Goal: Information Seeking & Learning: Learn about a topic

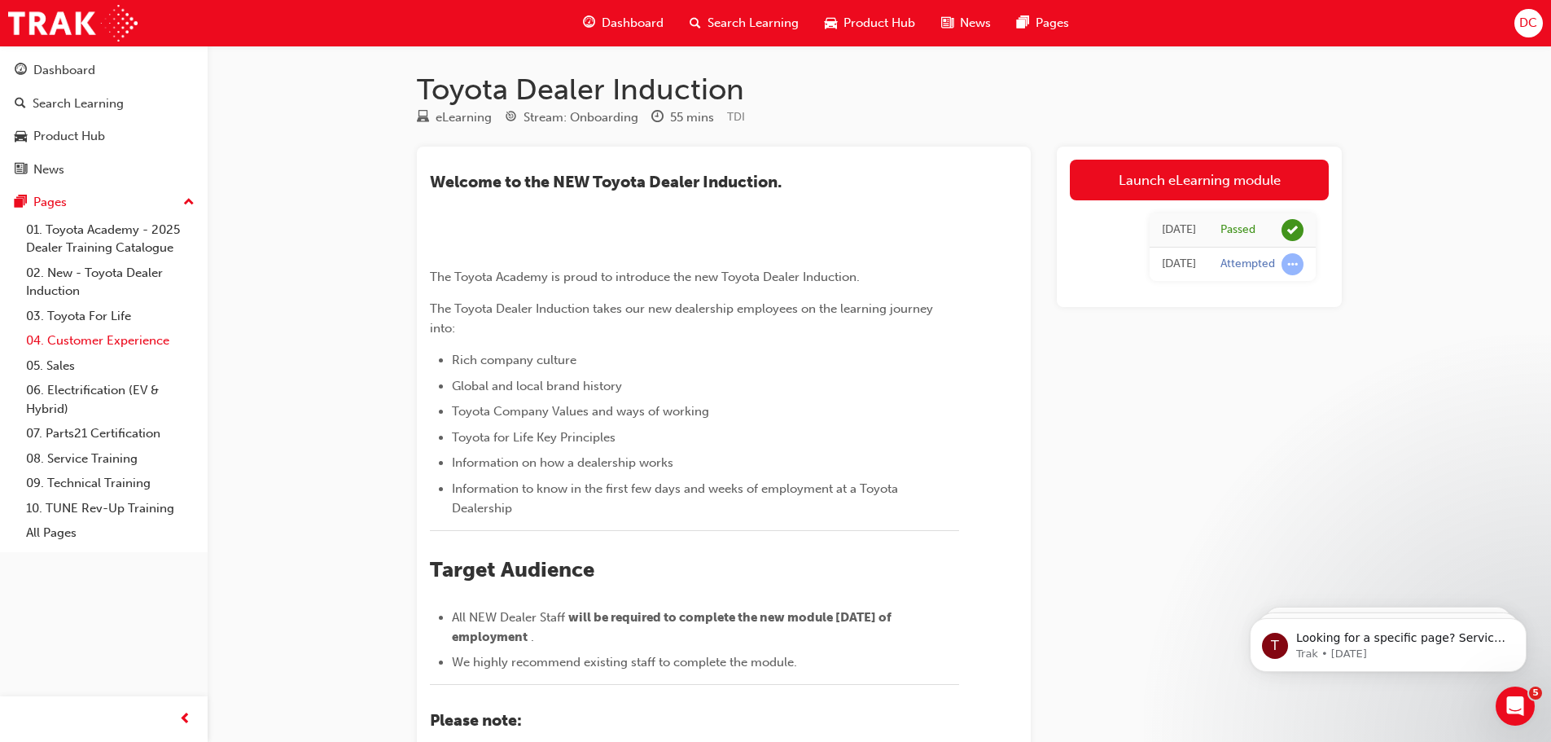
click at [103, 335] on link "04. Customer Experience" at bounding box center [111, 340] width 182 height 25
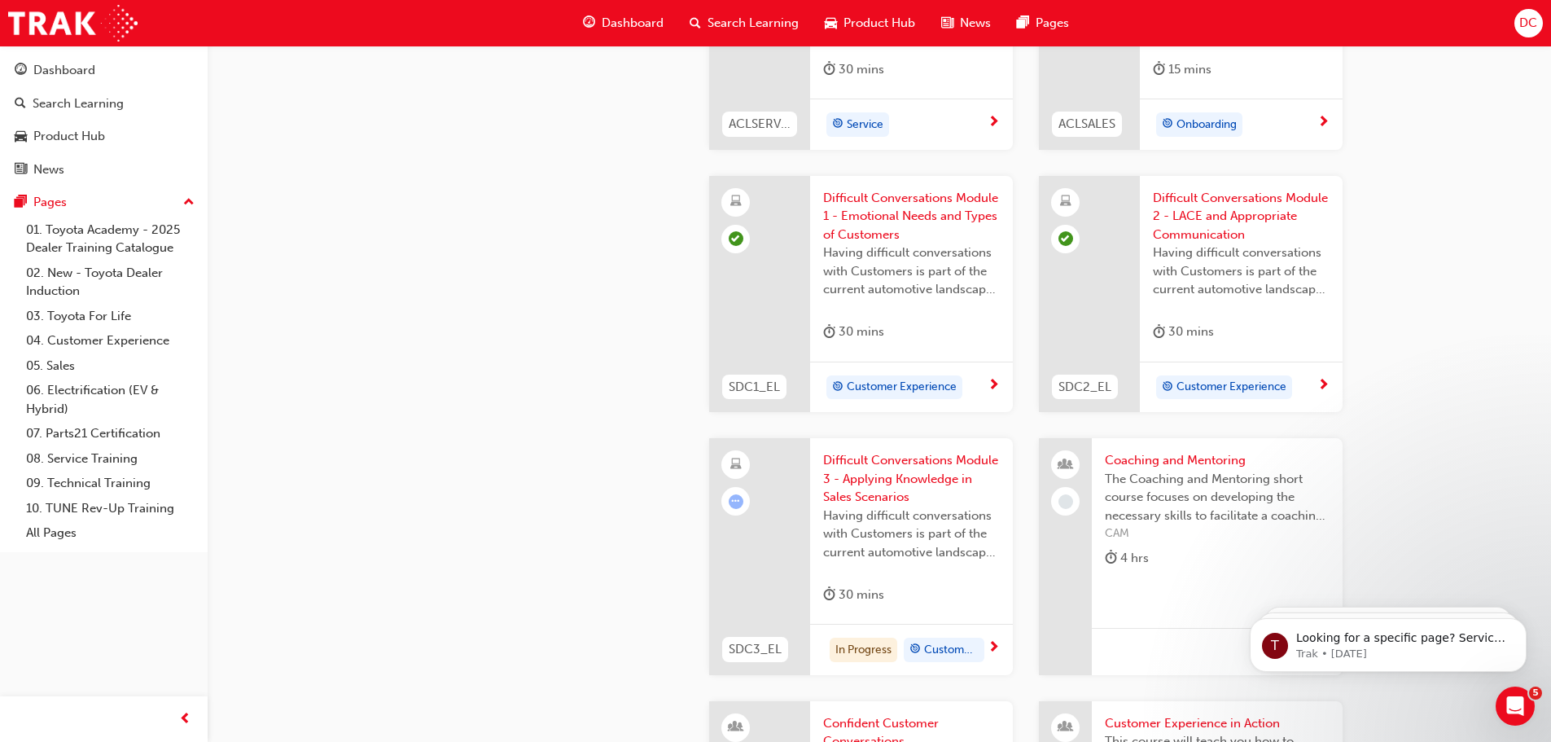
scroll to position [1546, 0]
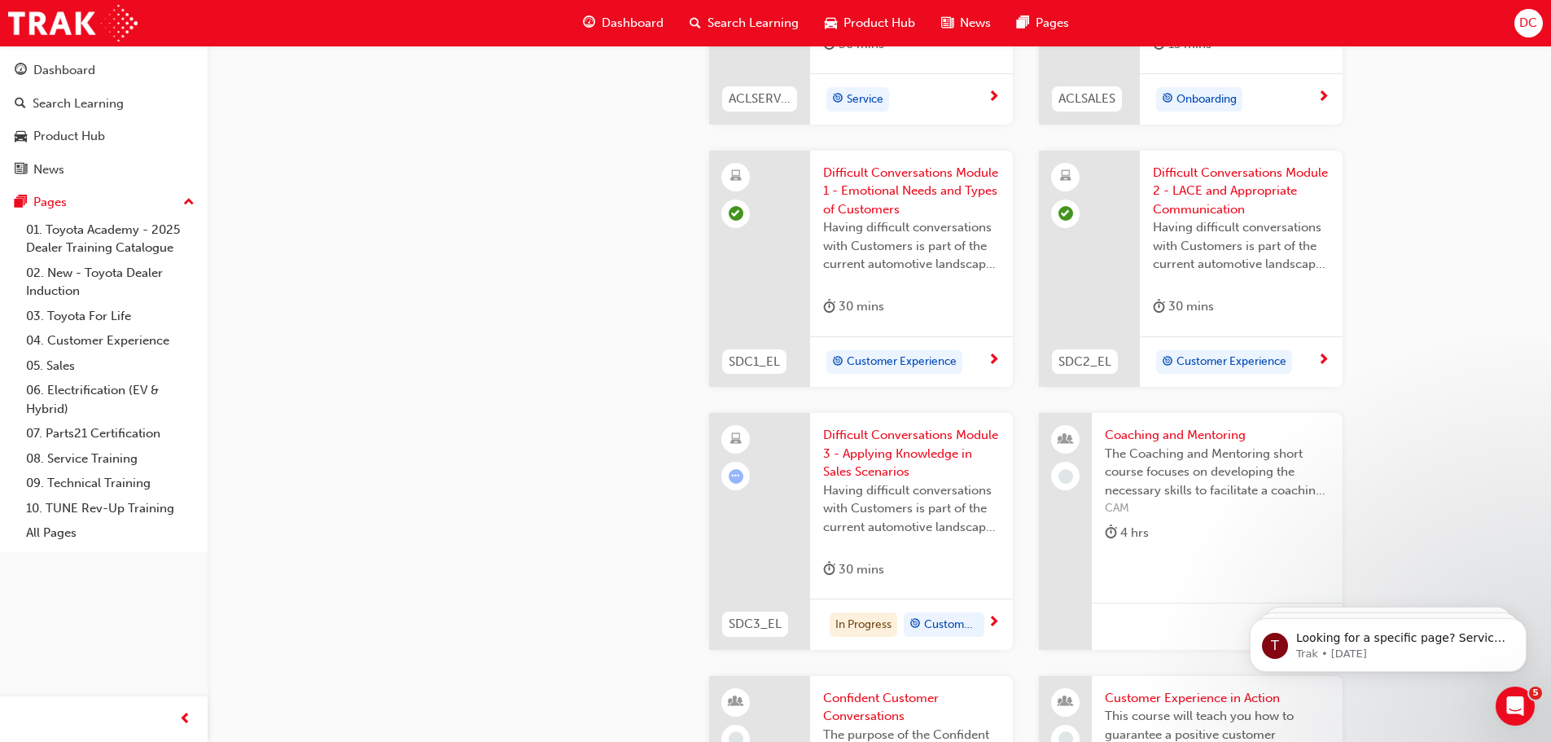
click at [734, 479] on span "learningRecordVerb_ATTEMPT-icon" at bounding box center [735, 476] width 15 height 15
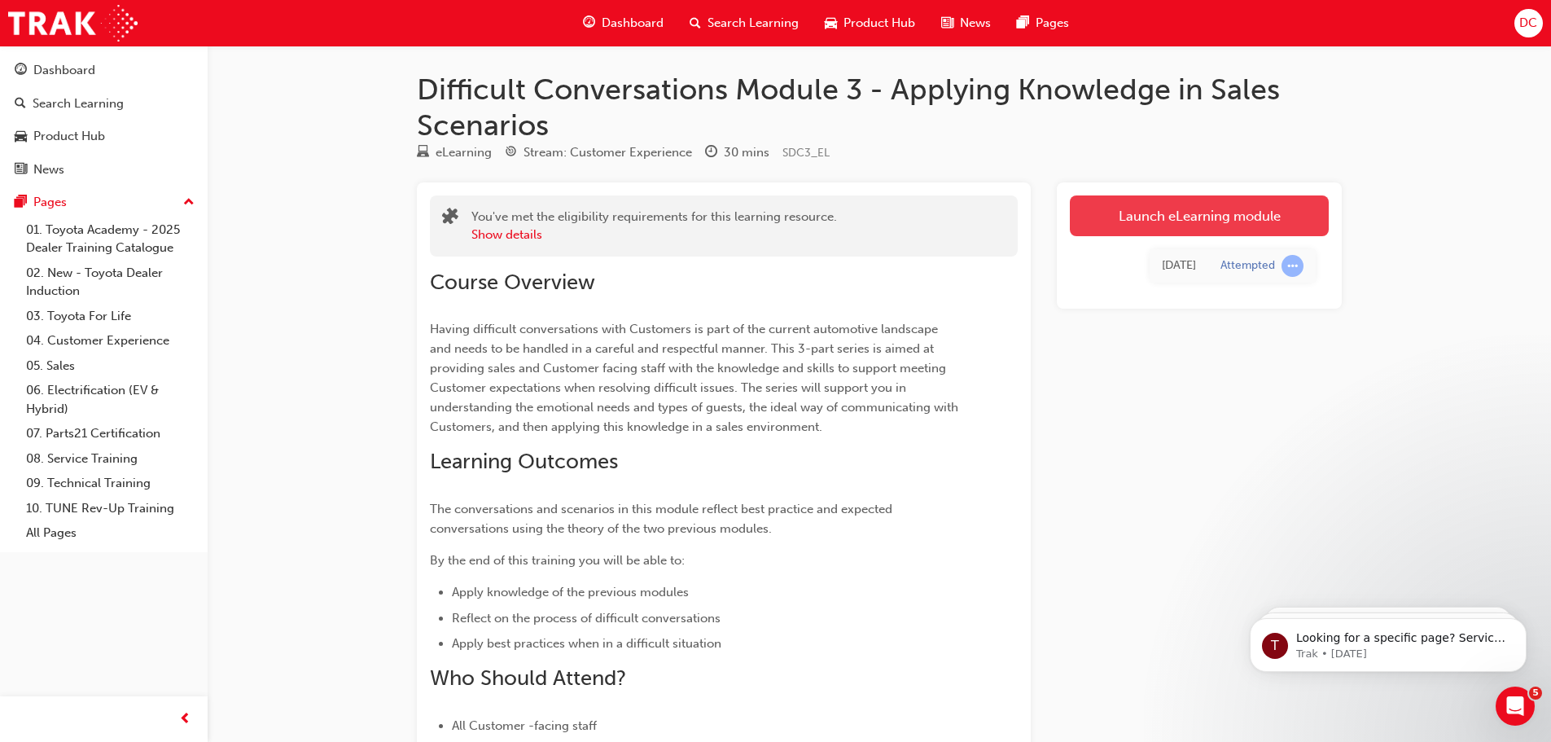
click at [1140, 203] on link "Launch eLearning module" at bounding box center [1199, 215] width 259 height 41
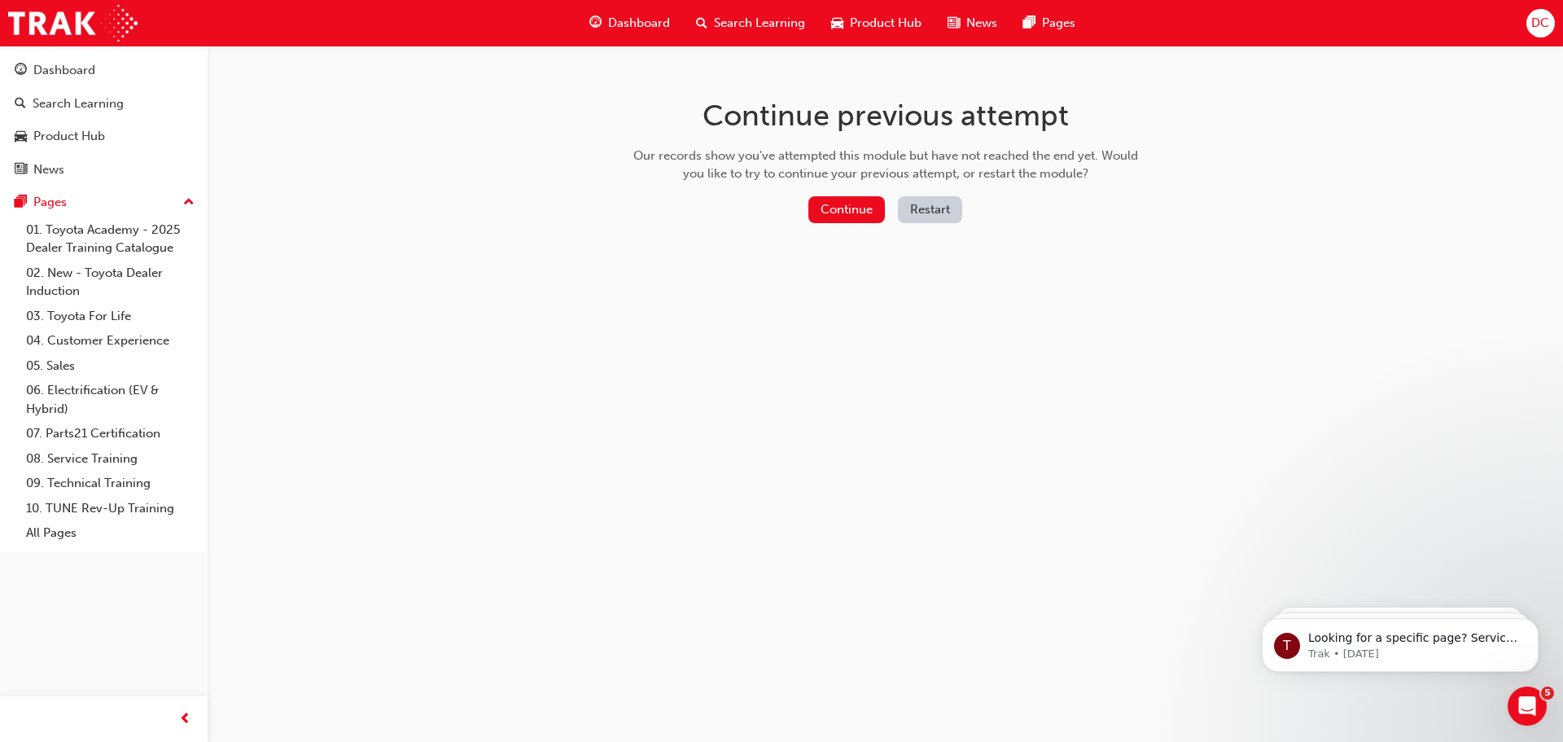
click at [798, 225] on div "Continue Restart" at bounding box center [886, 212] width 516 height 33
click at [881, 208] on button "Continue" at bounding box center [846, 209] width 77 height 27
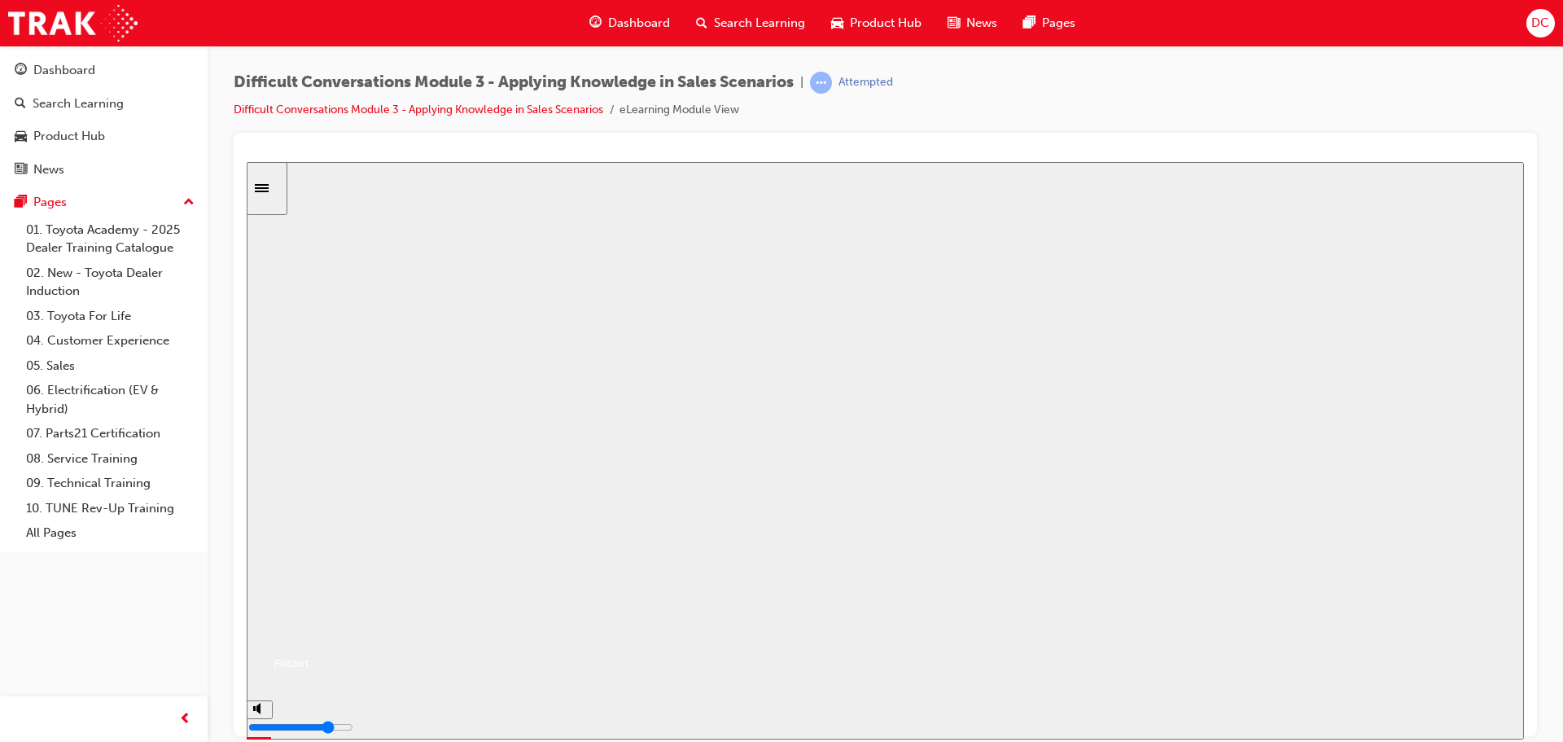
click at [308, 633] on button "Resume" at bounding box center [278, 643] width 62 height 20
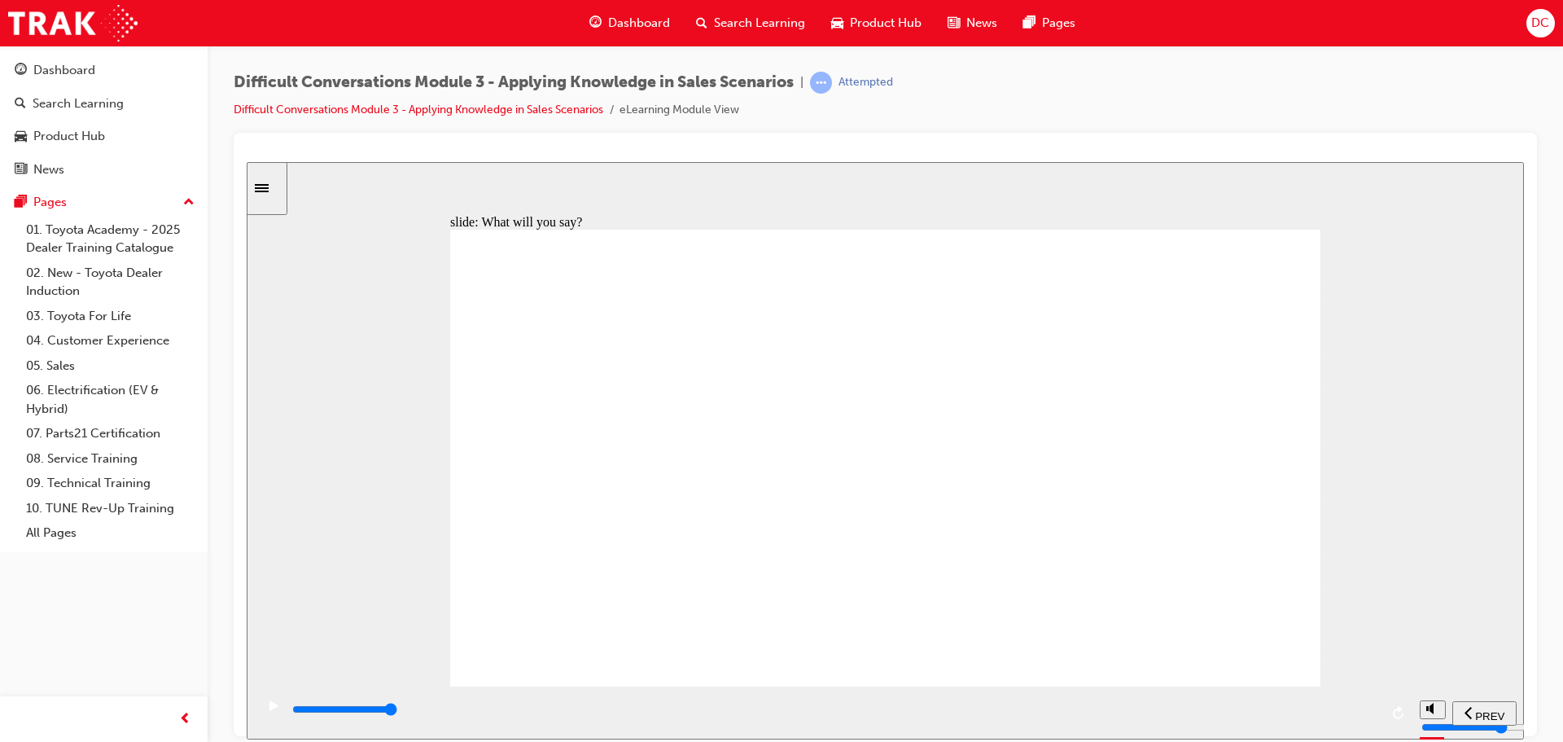
type input "30200"
